Goal: Use online tool/utility: Utilize a website feature to perform a specific function

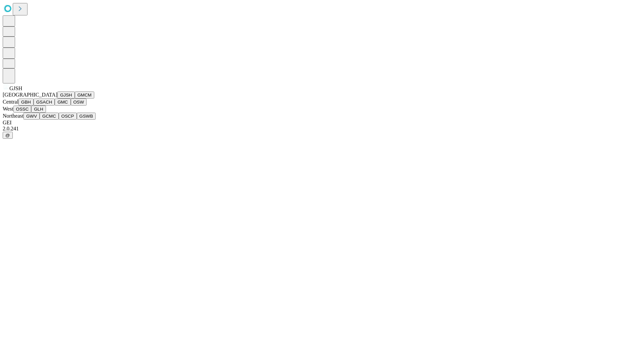
click at [57, 99] on button "GJSH" at bounding box center [65, 95] width 17 height 7
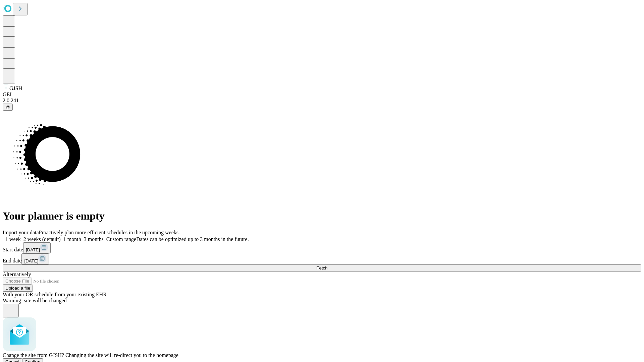
click at [41, 359] on span "Confirm" at bounding box center [33, 361] width 16 height 5
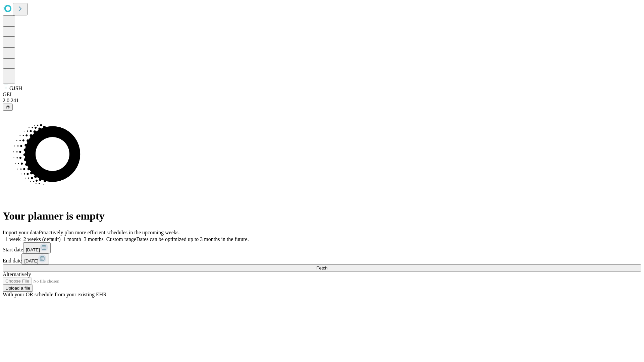
click at [61, 236] on label "2 weeks (default)" at bounding box center [41, 239] width 40 height 6
click at [327, 265] on span "Fetch" at bounding box center [321, 267] width 11 height 5
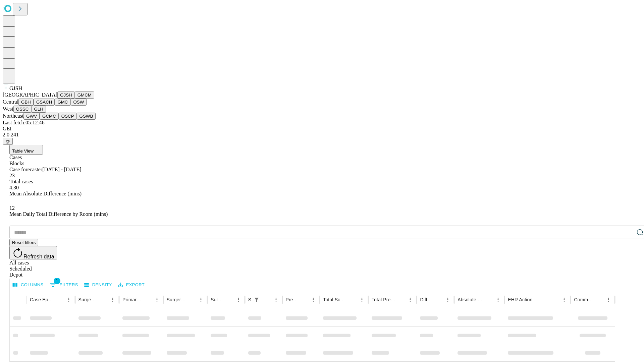
click at [75, 99] on button "GMCM" at bounding box center [84, 95] width 19 height 7
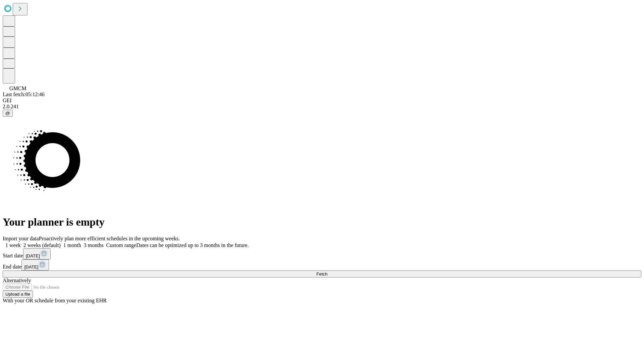
click at [61, 242] on label "2 weeks (default)" at bounding box center [41, 245] width 40 height 6
click at [327, 272] on span "Fetch" at bounding box center [321, 274] width 11 height 5
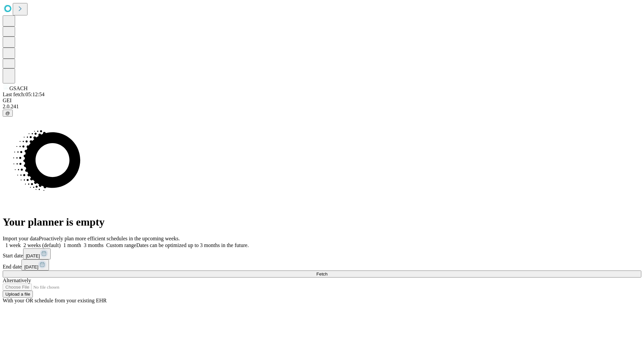
click at [61, 242] on label "2 weeks (default)" at bounding box center [41, 245] width 40 height 6
click at [327, 272] on span "Fetch" at bounding box center [321, 274] width 11 height 5
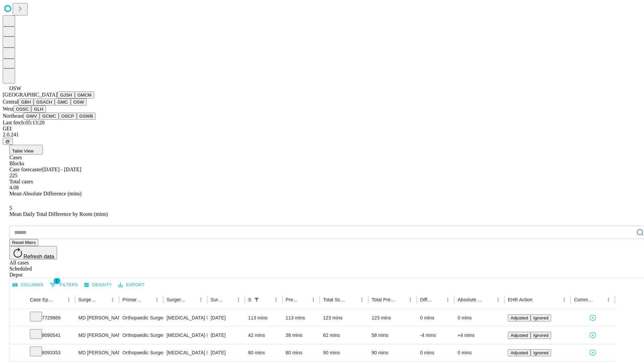
click at [32, 113] on button "OSSC" at bounding box center [22, 109] width 18 height 7
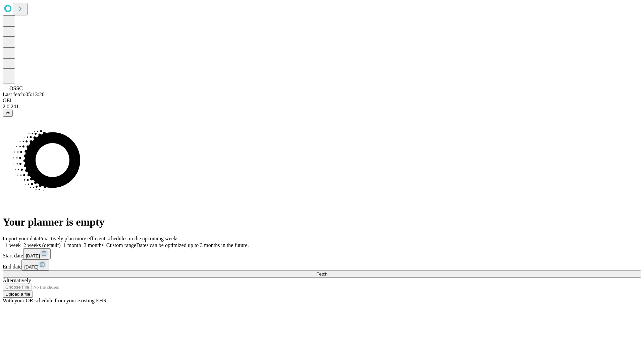
click at [61, 242] on label "2 weeks (default)" at bounding box center [41, 245] width 40 height 6
click at [327, 272] on span "Fetch" at bounding box center [321, 274] width 11 height 5
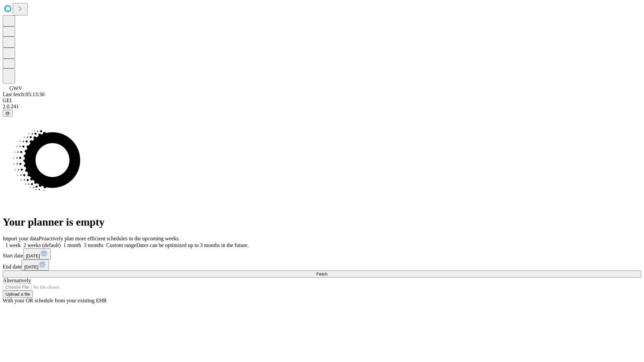
click at [61, 242] on label "2 weeks (default)" at bounding box center [41, 245] width 40 height 6
click at [327, 272] on span "Fetch" at bounding box center [321, 274] width 11 height 5
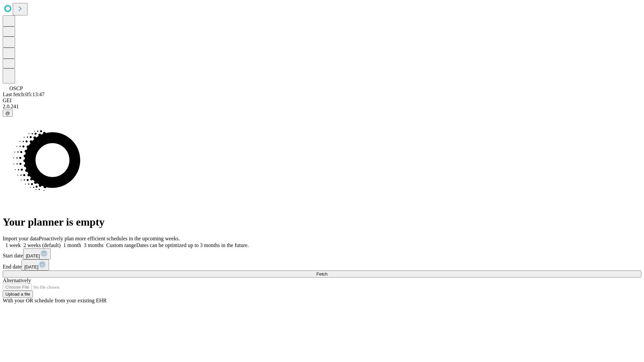
click at [327, 272] on span "Fetch" at bounding box center [321, 274] width 11 height 5
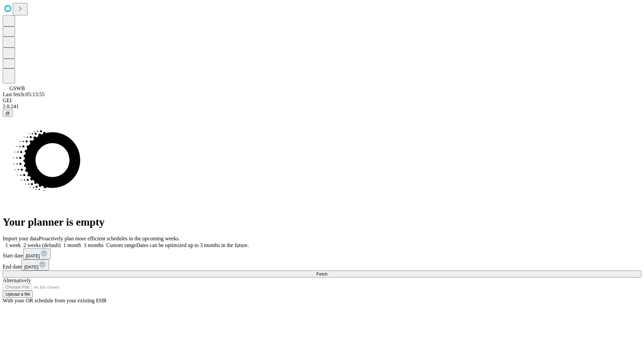
click at [61, 242] on label "2 weeks (default)" at bounding box center [41, 245] width 40 height 6
click at [327, 272] on span "Fetch" at bounding box center [321, 274] width 11 height 5
